Goal: Understand process/instructions: Learn about a topic

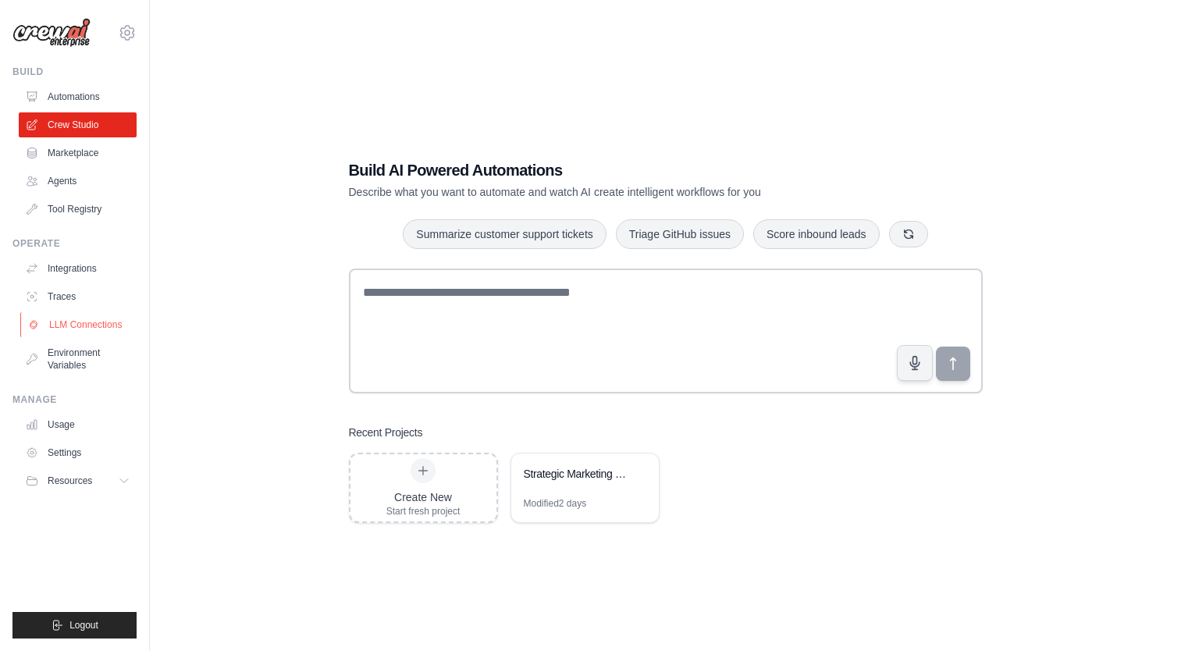
click at [91, 318] on link "LLM Connections" at bounding box center [79, 324] width 118 height 25
click at [84, 89] on link "Automations" at bounding box center [79, 96] width 118 height 25
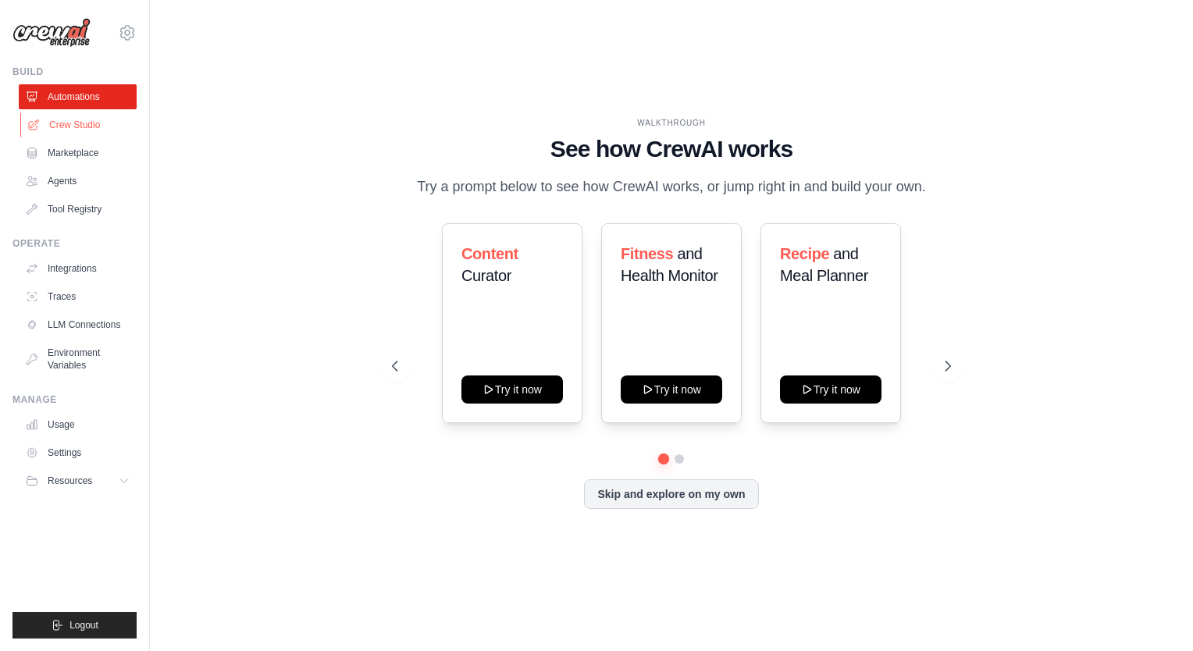
click at [67, 119] on link "Crew Studio" at bounding box center [79, 124] width 118 height 25
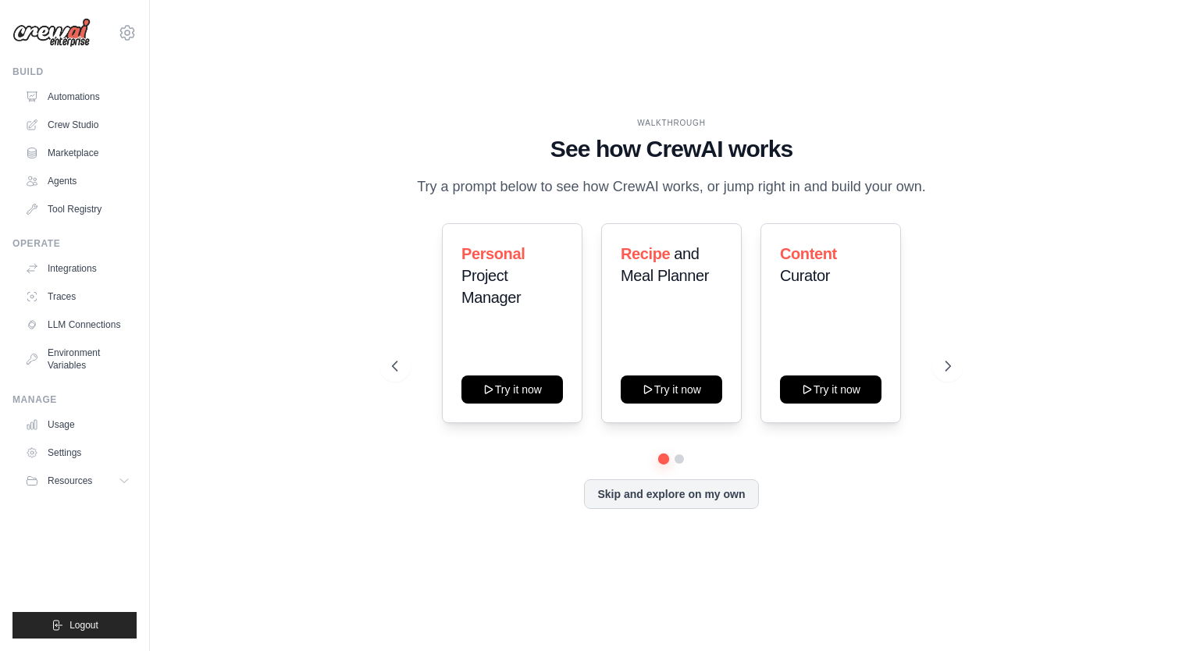
click at [986, 307] on div "WALKTHROUGH See how [PERSON_NAME] works Try a prompt below to see how [PERSON_N…" at bounding box center [671, 326] width 993 height 620
click at [928, 349] on div "Personal Project Manager Try it now Recipe and Meal Planner Try it now Content …" at bounding box center [671, 323] width 558 height 200
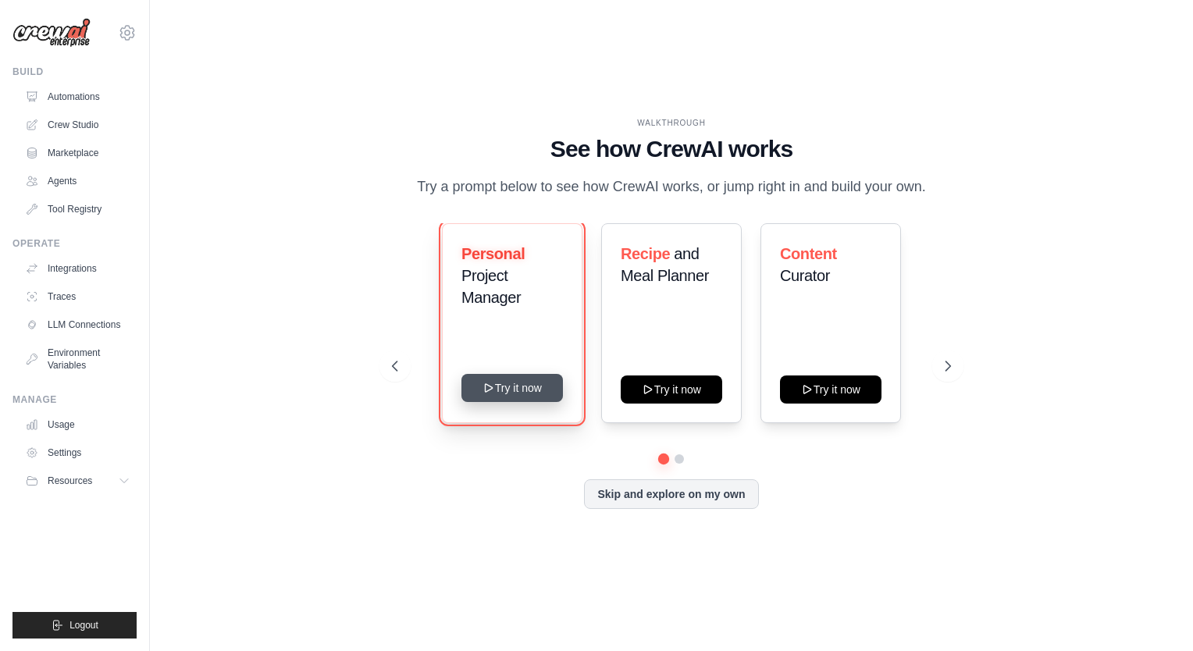
click at [543, 388] on button "Try it now" at bounding box center [511, 388] width 101 height 28
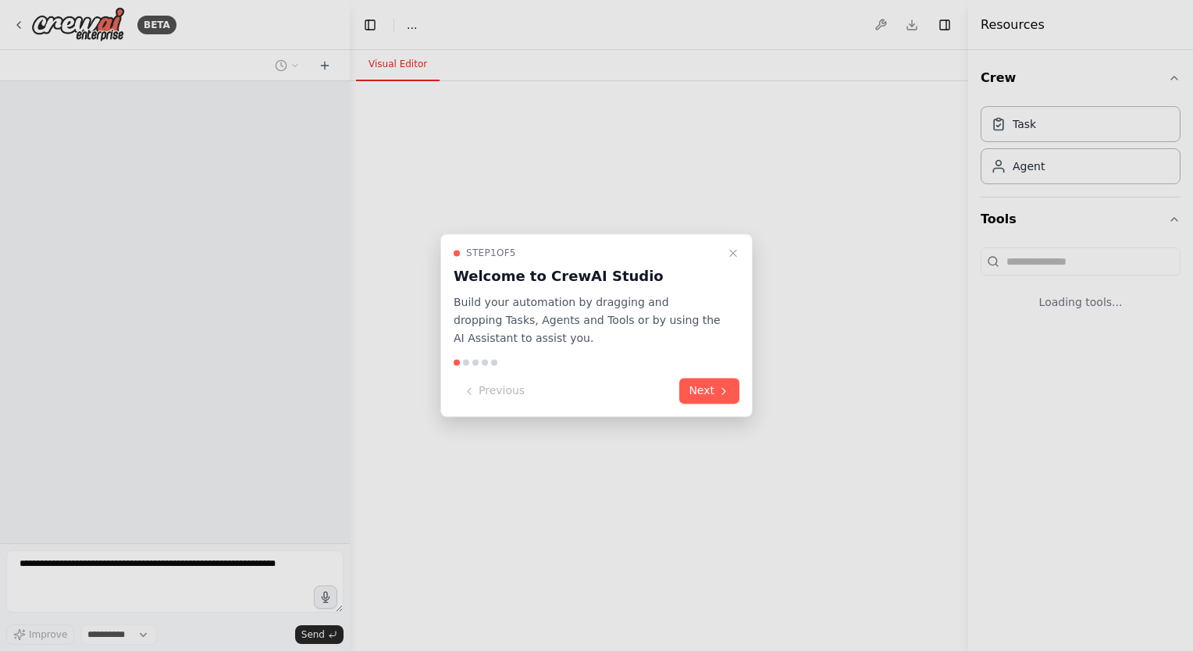
select select "****"
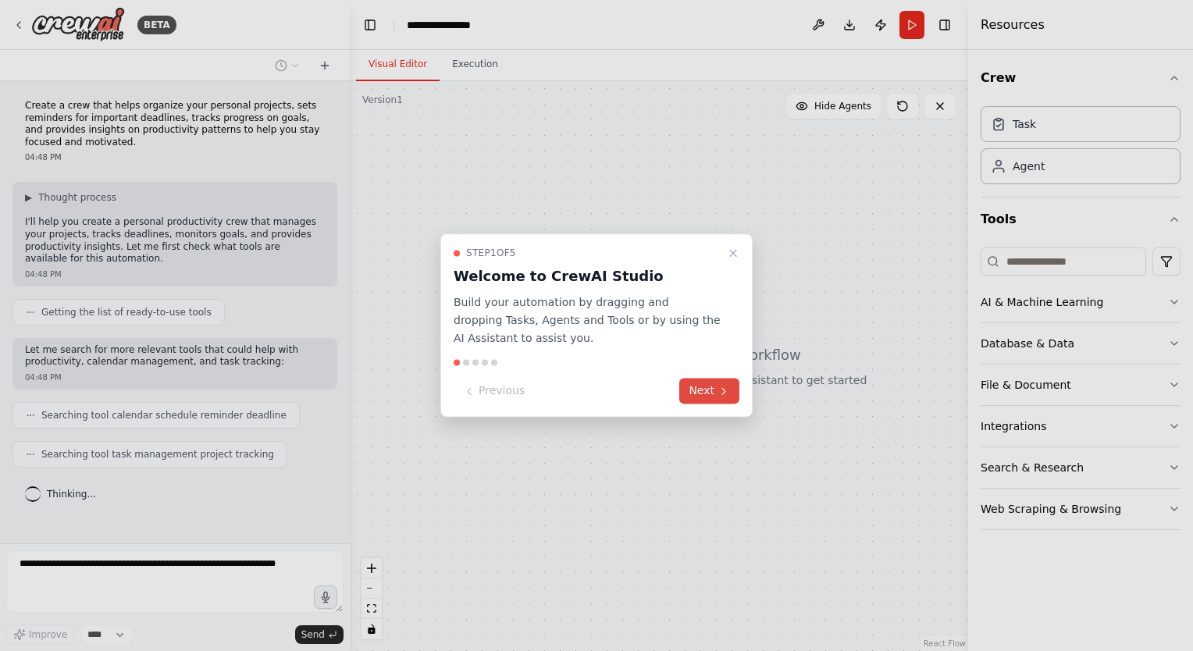
click at [728, 384] on button "Next" at bounding box center [709, 392] width 60 height 26
